Goal: Task Accomplishment & Management: Manage account settings

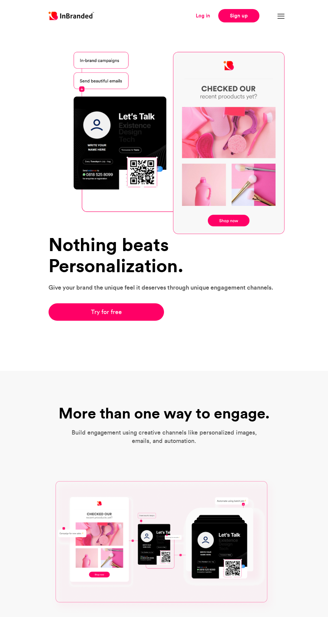
click at [197, 16] on link "Log in" at bounding box center [203, 16] width 14 height 8
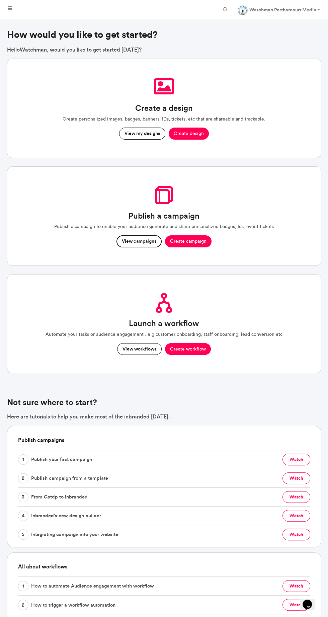
click at [144, 240] on button "View campaigns" at bounding box center [139, 241] width 45 height 12
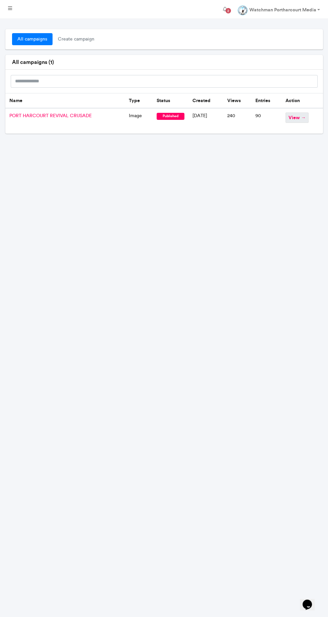
click at [305, 116] on span "view →" at bounding box center [297, 117] width 23 height 10
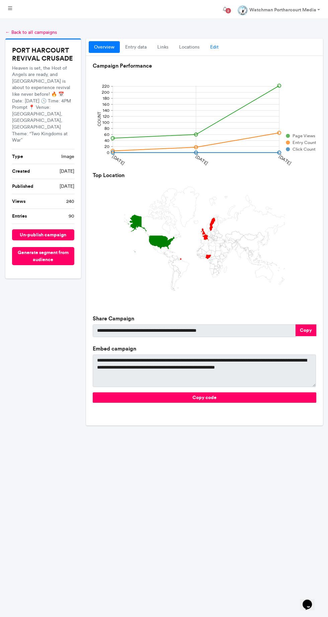
click at [221, 44] on link "Edit" at bounding box center [214, 47] width 19 height 12
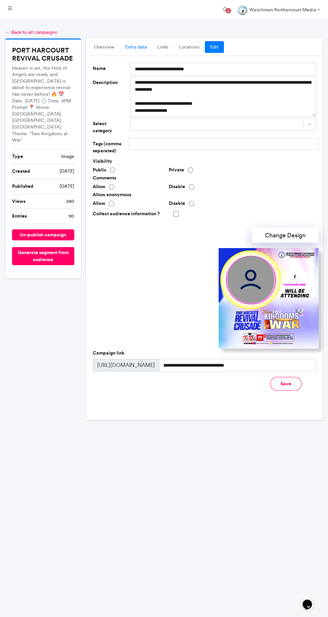
click at [147, 46] on link "entry data" at bounding box center [136, 47] width 32 height 12
